Goal: Information Seeking & Learning: Learn about a topic

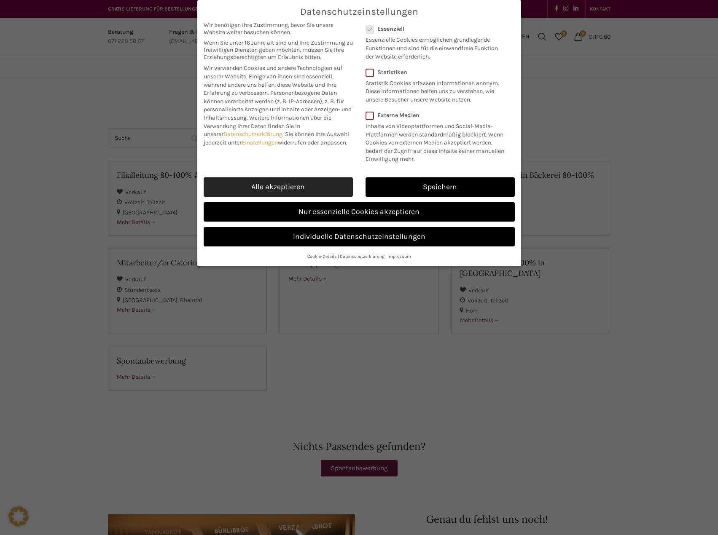
click at [320, 191] on link "Alle akzeptieren" at bounding box center [278, 186] width 149 height 19
checkbox input "true"
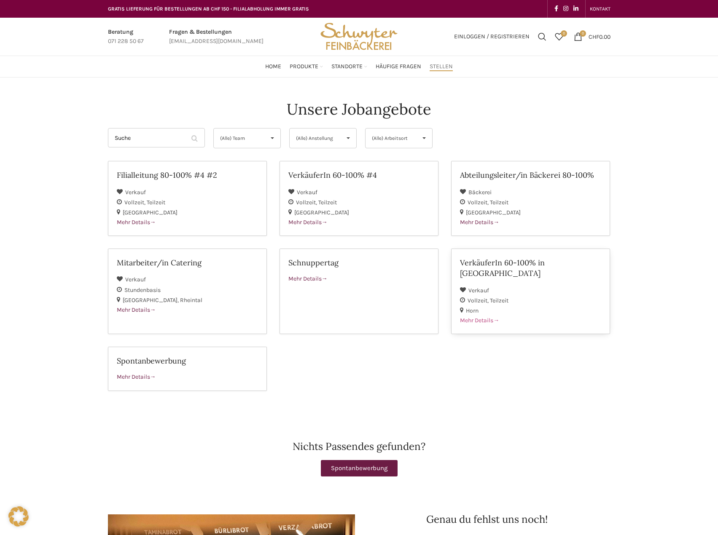
click at [527, 295] on div "Vollzeit Teilzeit" at bounding box center [530, 300] width 141 height 10
